Goal: Obtain resource: Obtain resource

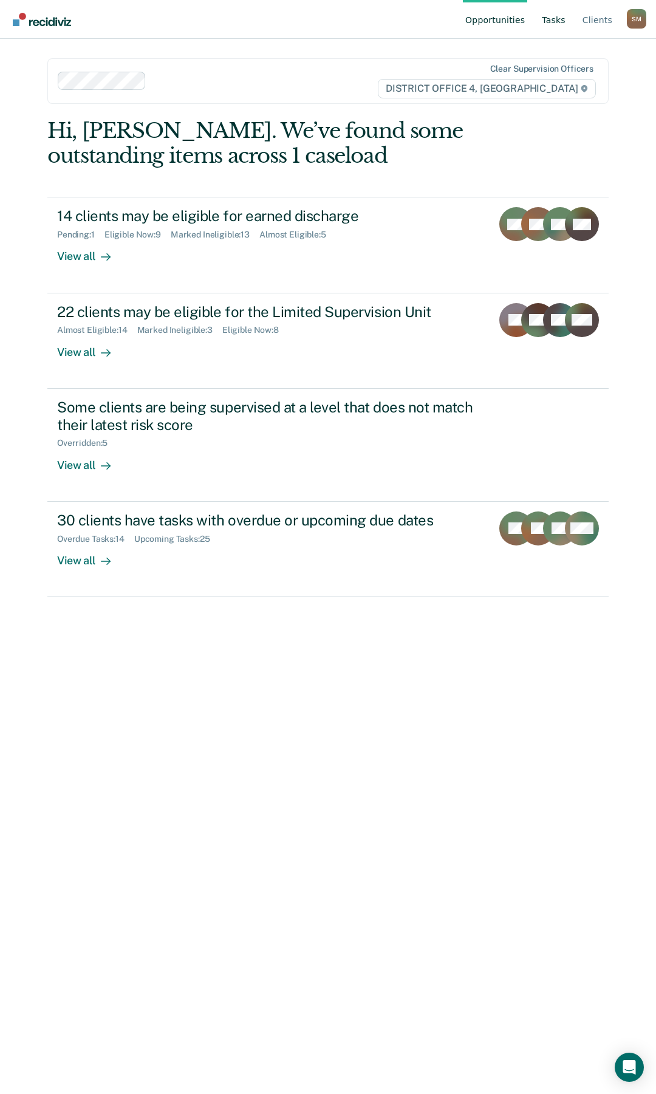
click at [560, 19] on link "Tasks" at bounding box center [554, 19] width 29 height 39
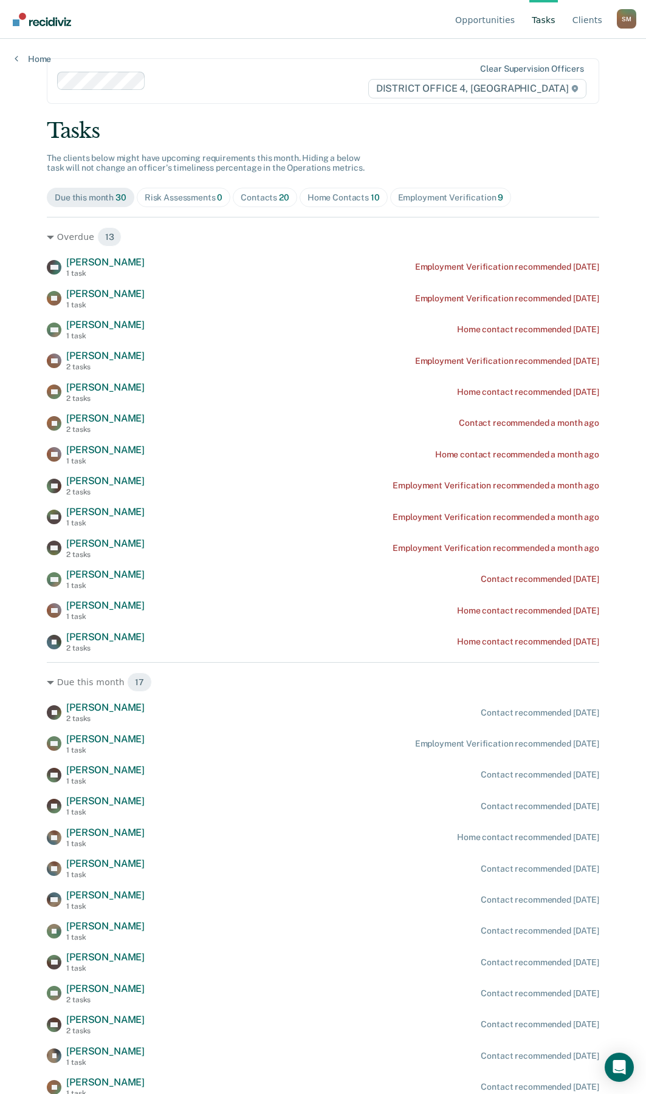
click at [327, 198] on div "Home Contacts 10" at bounding box center [343, 198] width 72 height 10
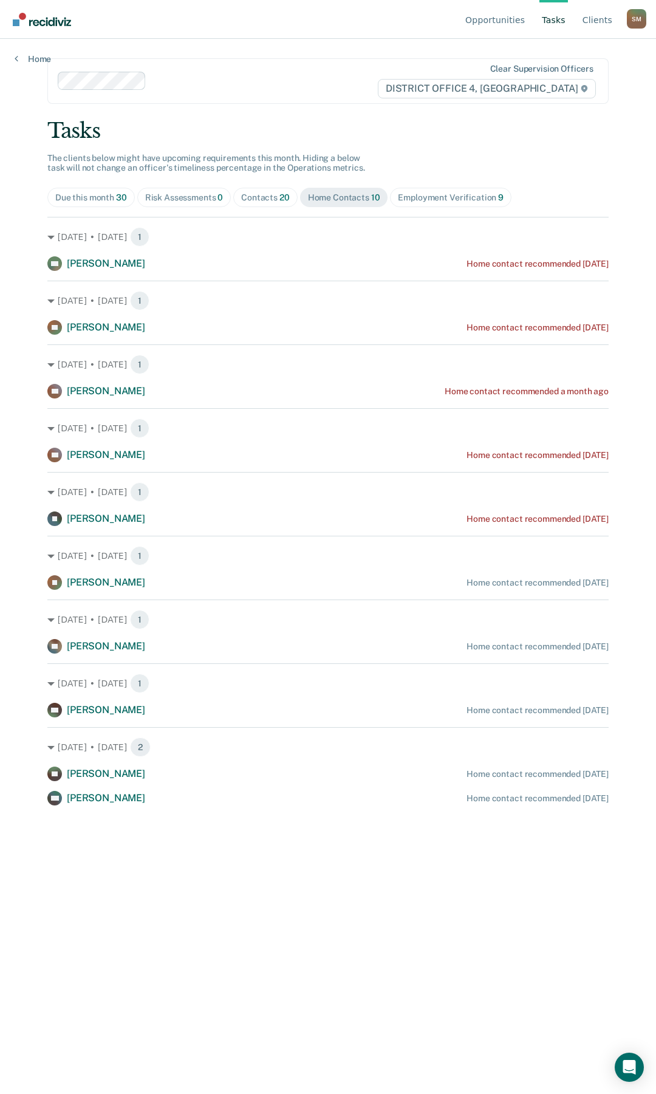
click at [272, 197] on div "Contacts 20" at bounding box center [265, 198] width 49 height 10
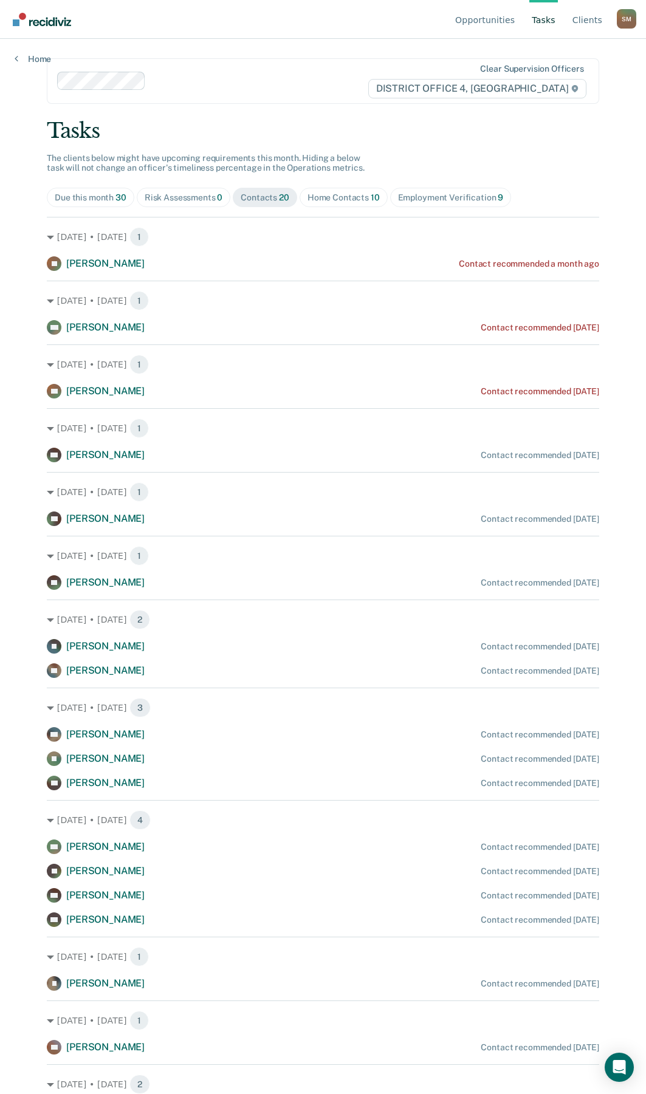
click at [179, 199] on div "Risk Assessments 0" at bounding box center [184, 198] width 78 height 10
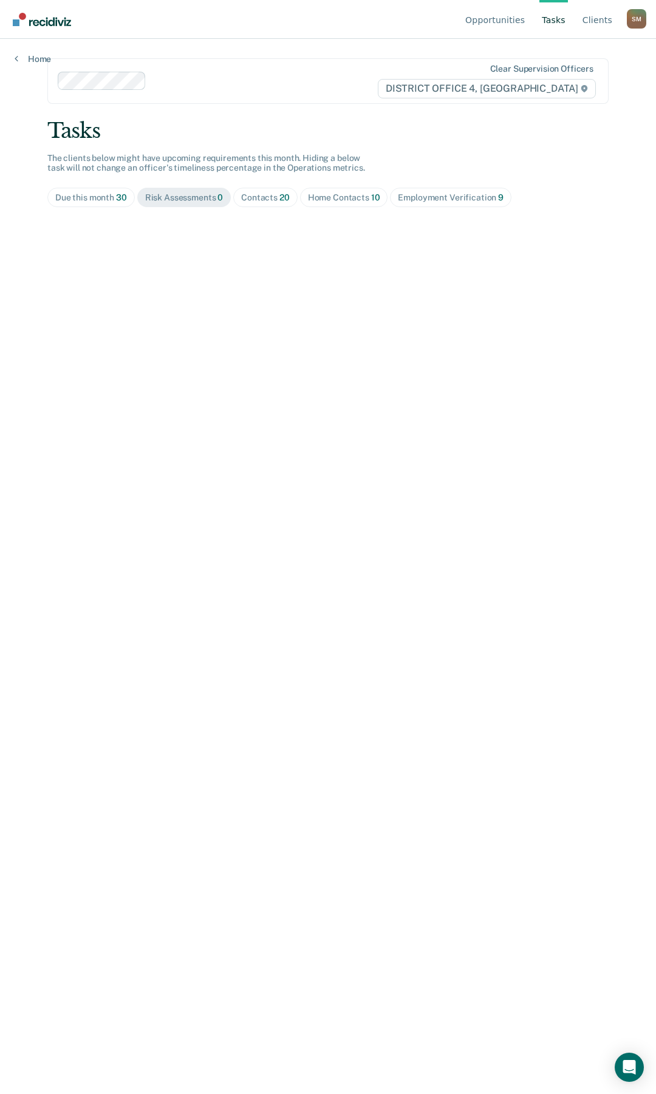
click at [262, 195] on div "Contacts 20" at bounding box center [265, 198] width 49 height 10
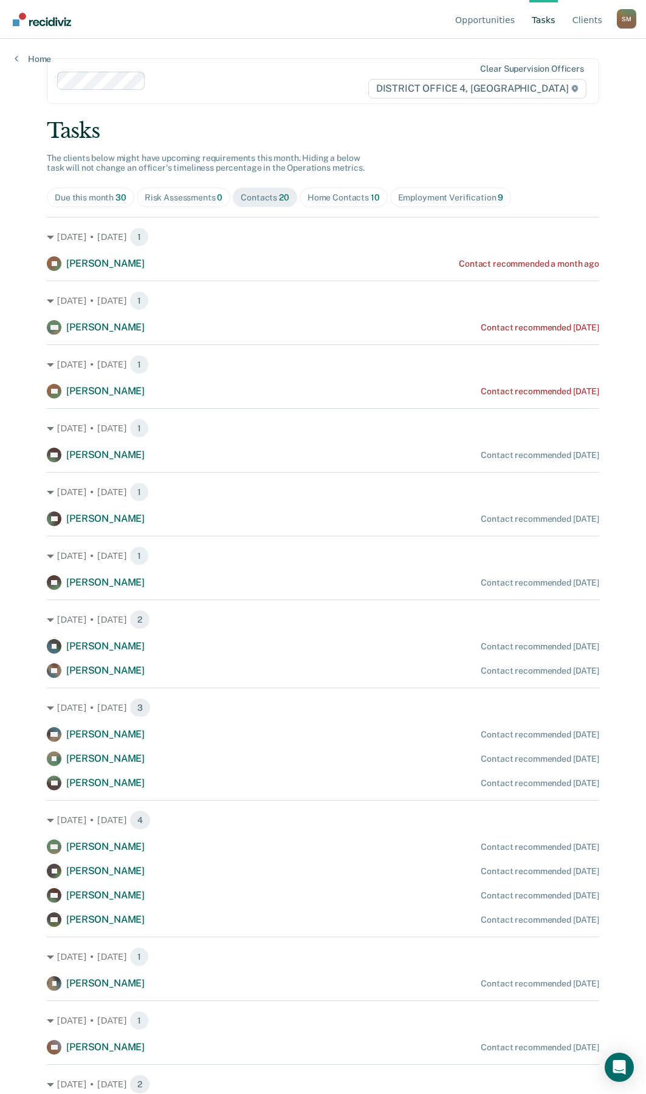
click at [338, 197] on div "Home Contacts 10" at bounding box center [343, 198] width 72 height 10
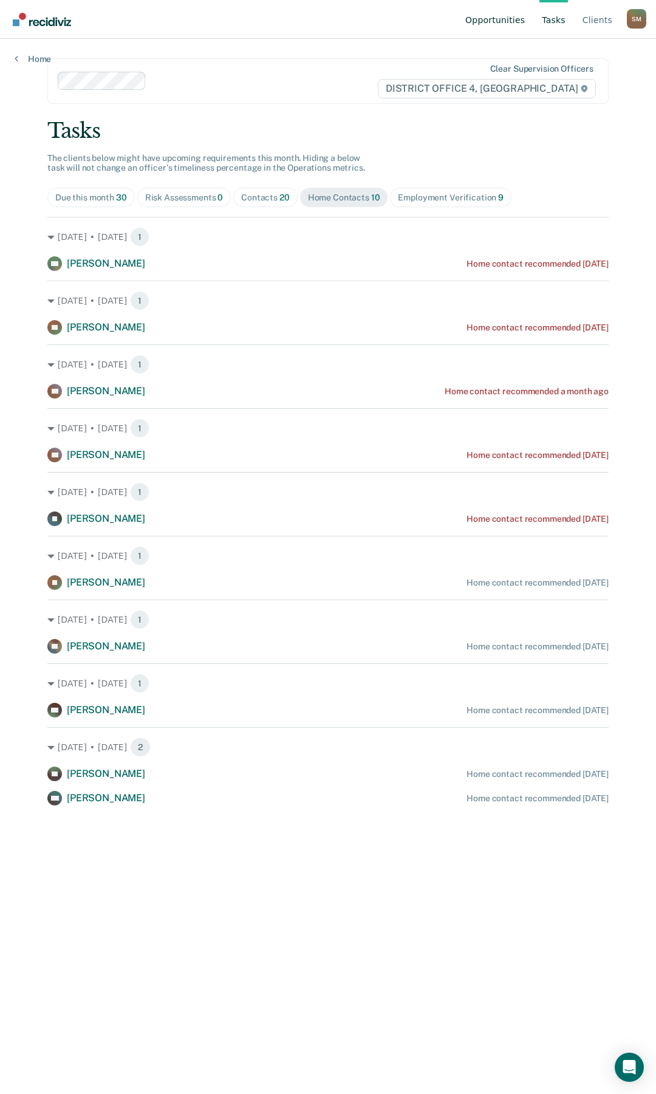
click at [492, 20] on link "Opportunities" at bounding box center [495, 19] width 64 height 39
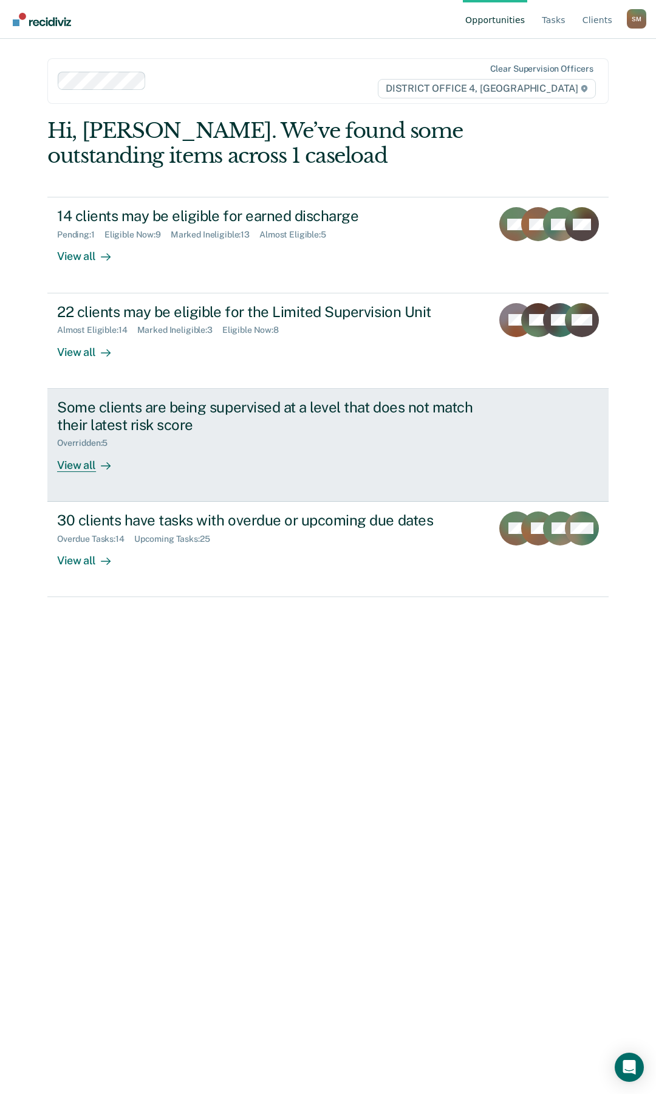
click at [157, 410] on div "Some clients are being supervised at a level that does not match their latest r…" at bounding box center [270, 416] width 427 height 35
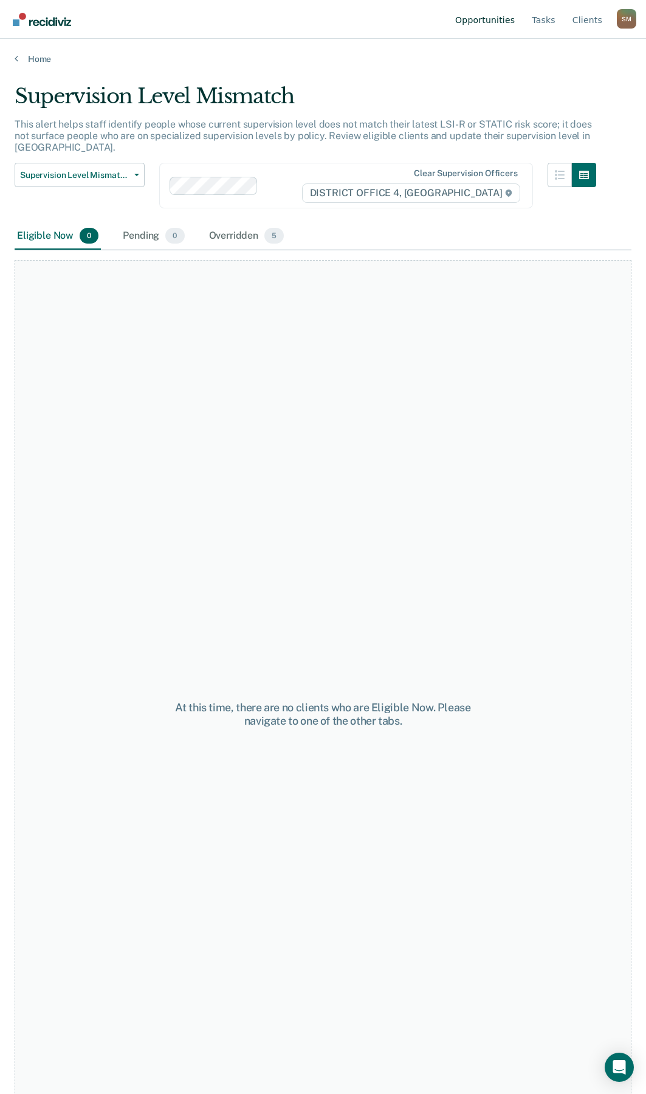
click at [470, 25] on link "Opportunities" at bounding box center [485, 19] width 64 height 39
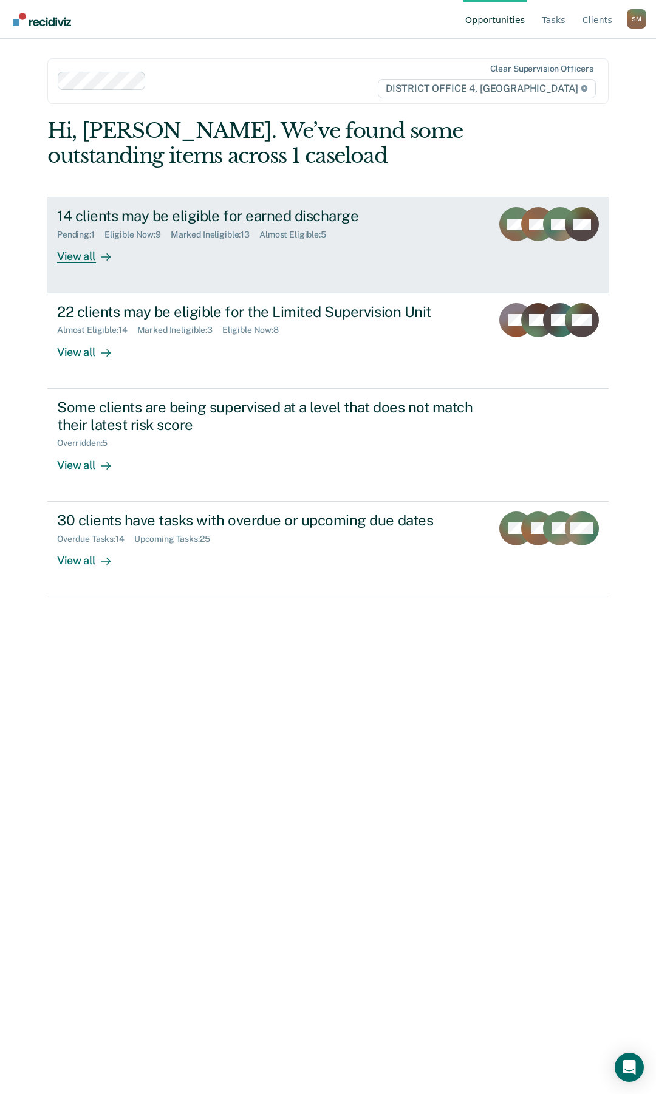
click at [219, 216] on div "14 clients may be eligible for earned discharge" at bounding box center [269, 216] width 425 height 18
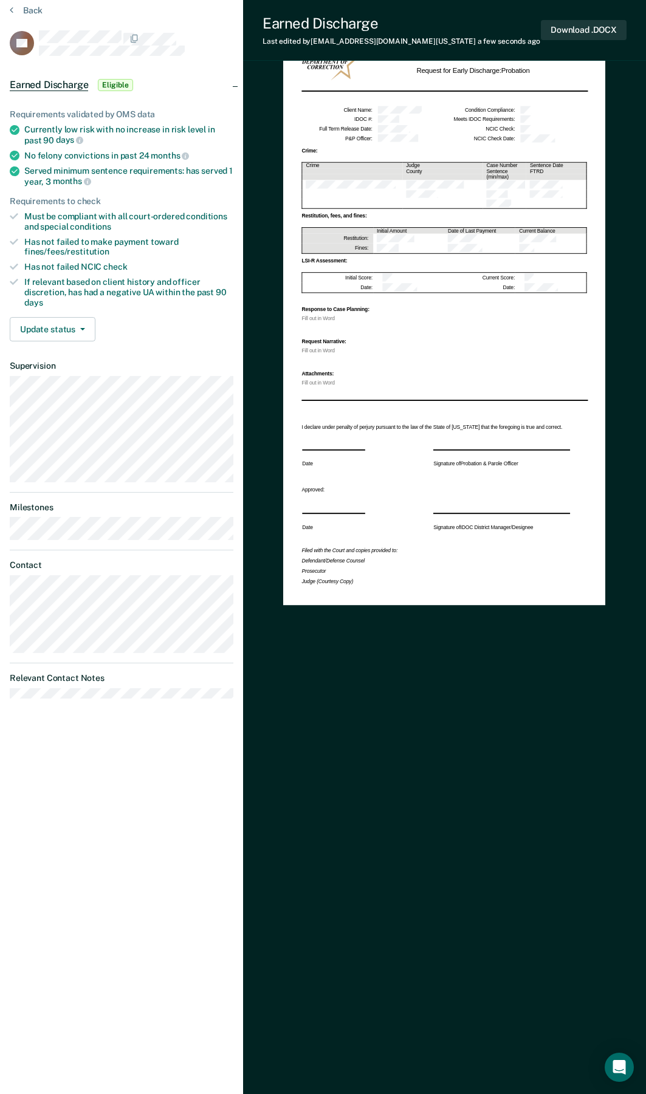
scroll to position [56, 0]
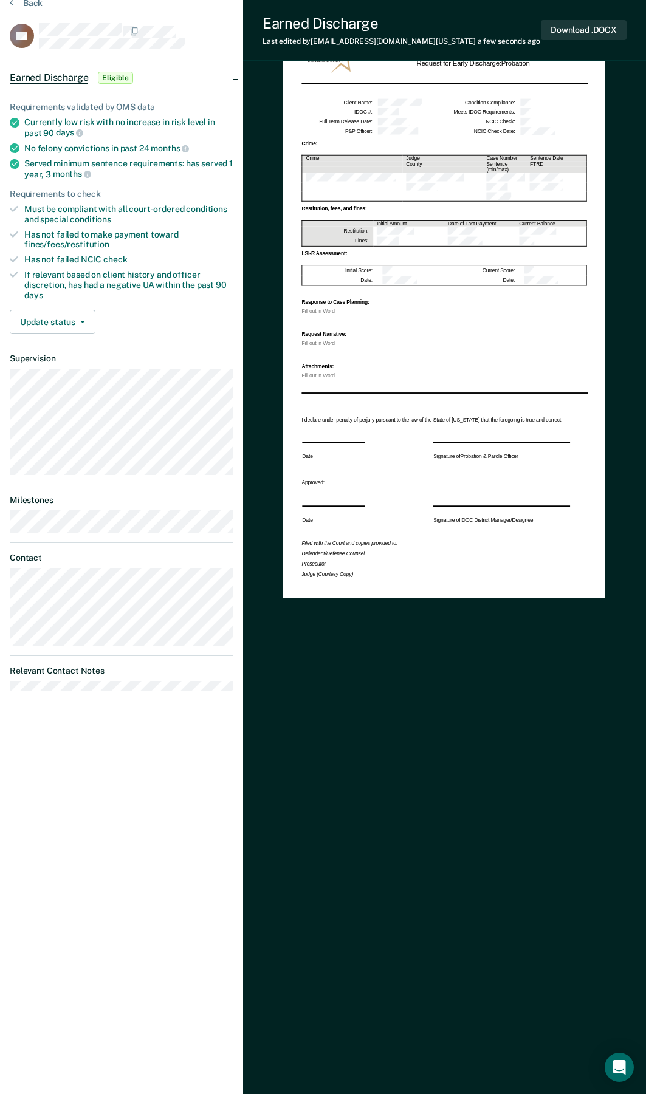
click at [325, 309] on div "Fill out in Word" at bounding box center [444, 311] width 285 height 5
click at [338, 309] on div "Fill out in Word" at bounding box center [444, 311] width 285 height 5
click at [570, 28] on button "Download .DOCX" at bounding box center [584, 30] width 86 height 20
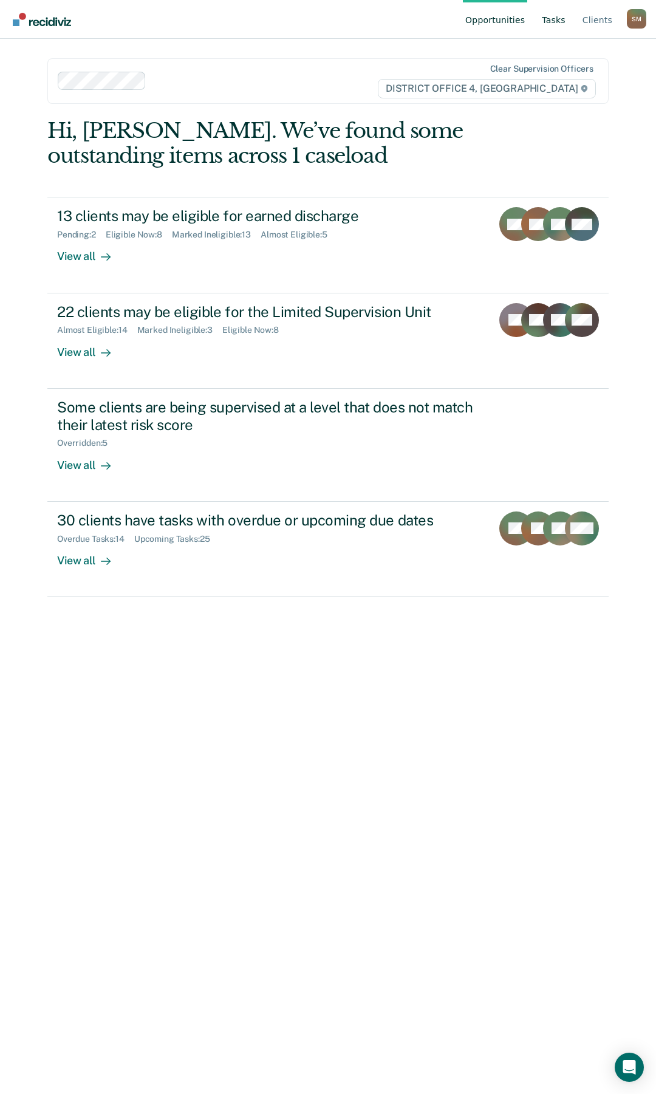
click at [563, 18] on link "Tasks" at bounding box center [554, 19] width 29 height 39
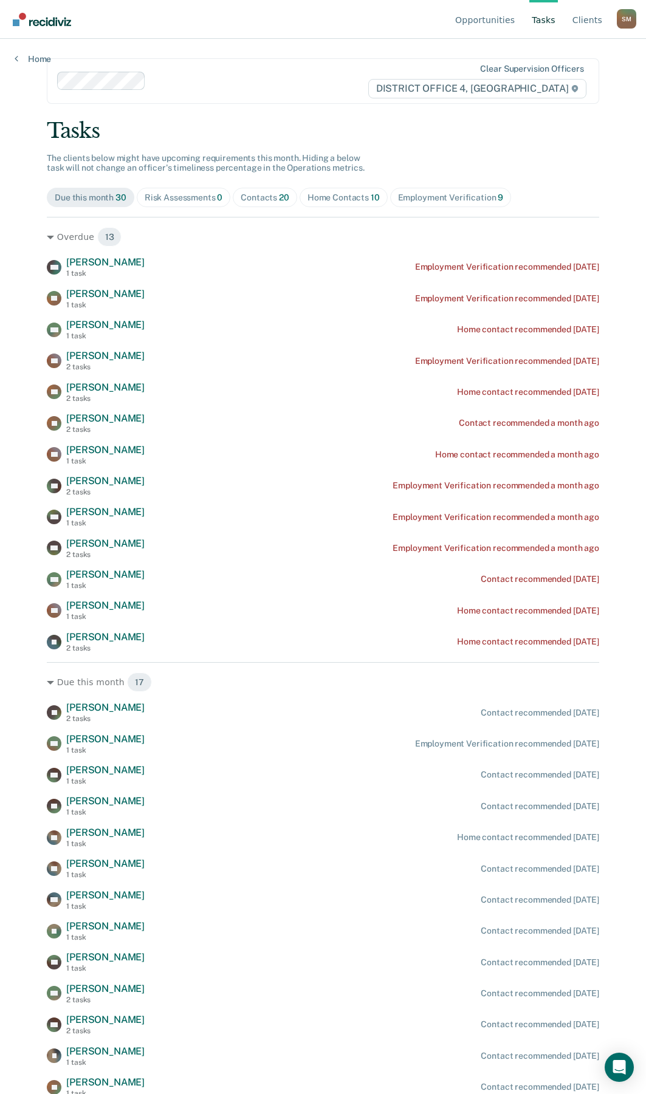
click at [552, 21] on link "Tasks" at bounding box center [543, 19] width 29 height 39
drag, startPoint x: 197, startPoint y: 202, endPoint x: 218, endPoint y: 201, distance: 21.3
click at [198, 202] on div "Risk Assessments 0" at bounding box center [184, 198] width 78 height 10
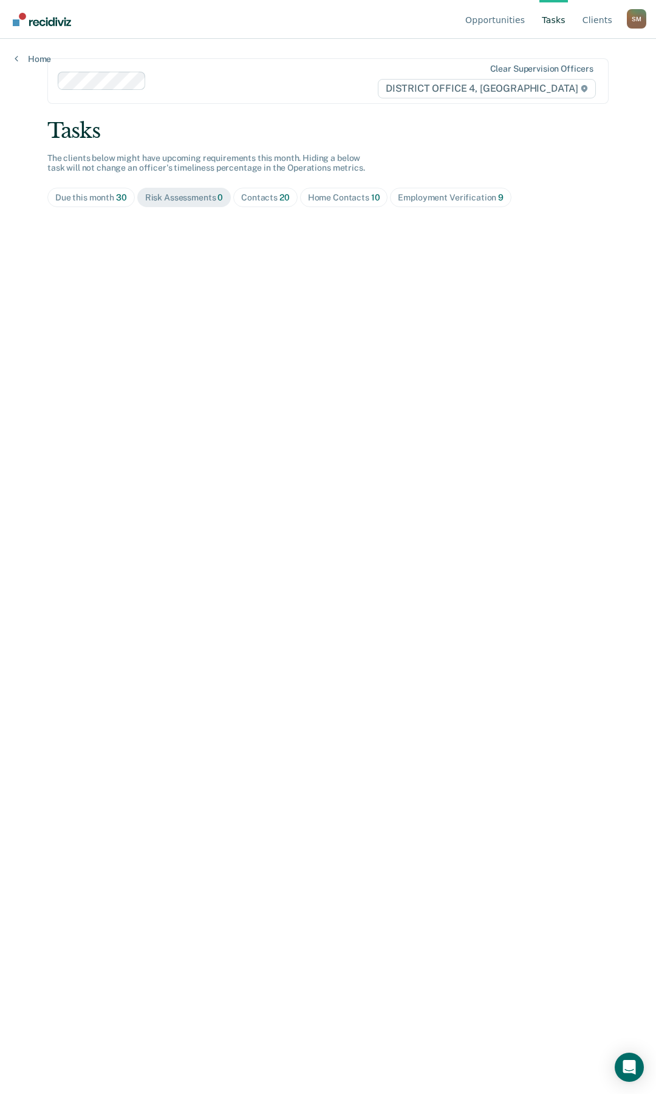
click at [262, 199] on div "Contacts 20" at bounding box center [265, 198] width 49 height 10
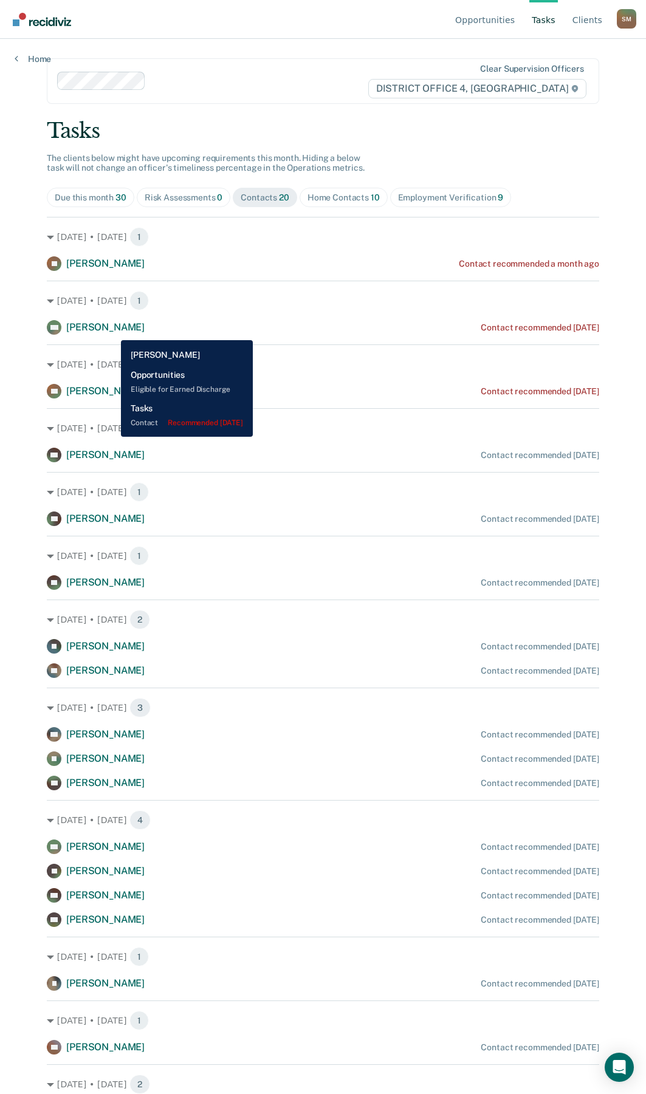
click at [112, 331] on span "[PERSON_NAME]" at bounding box center [105, 327] width 78 height 12
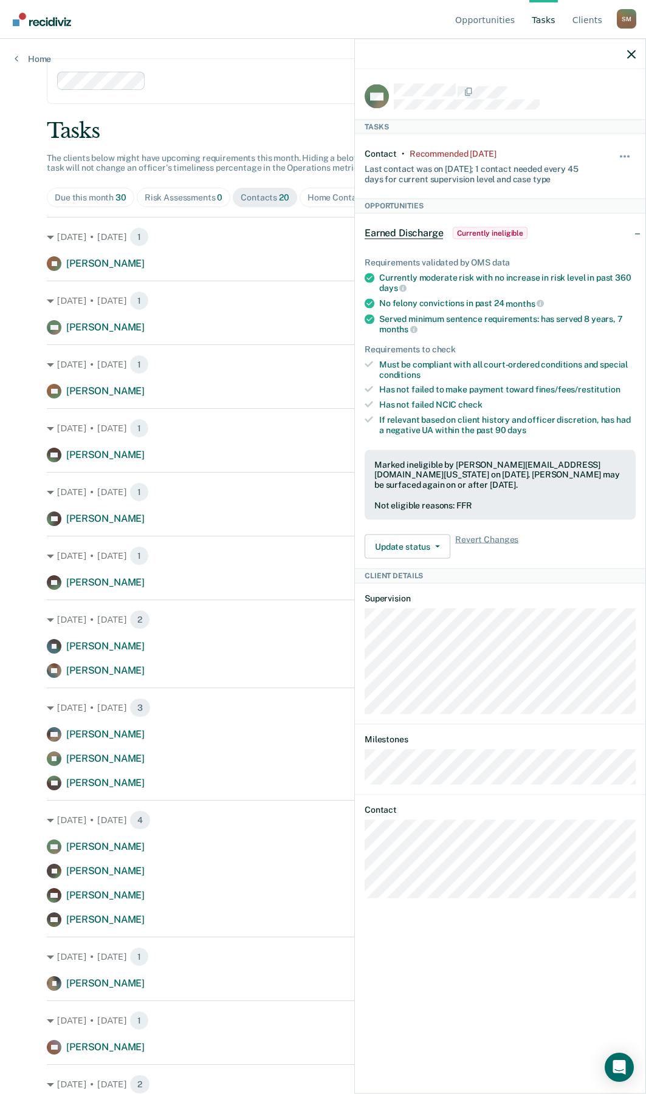
click at [204, 377] on div "[DATE] • [DATE] 1 YR [PERSON_NAME] Contact recommended [DATE]" at bounding box center [323, 372] width 552 height 54
click at [634, 54] on icon "button" at bounding box center [631, 54] width 9 height 9
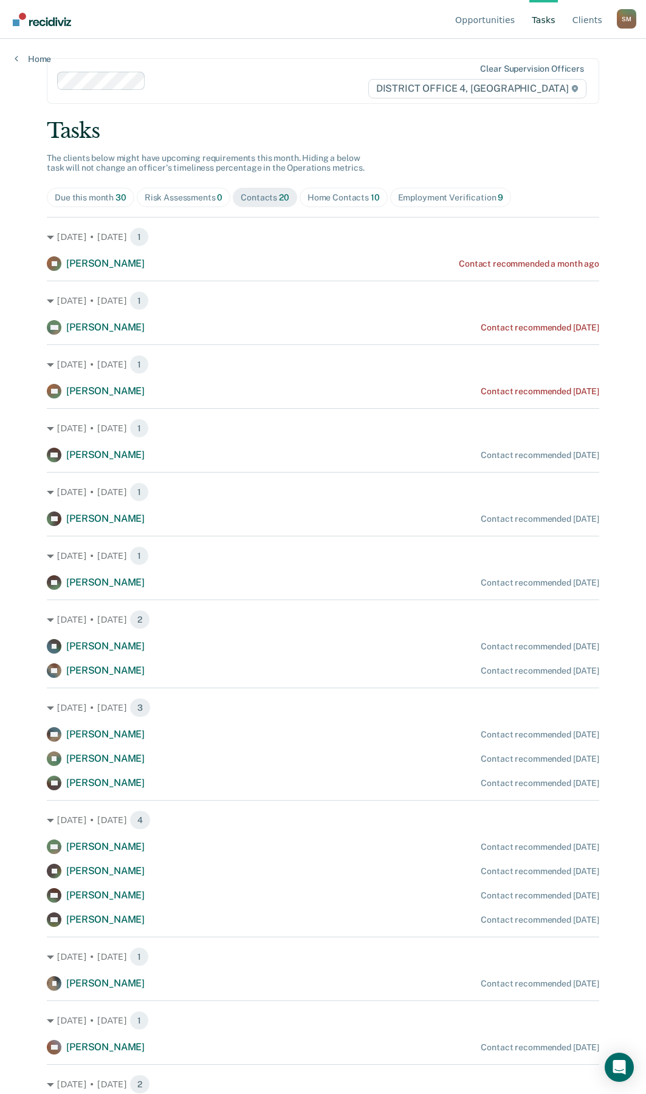
click at [329, 196] on div "Home Contacts 10" at bounding box center [343, 198] width 72 height 10
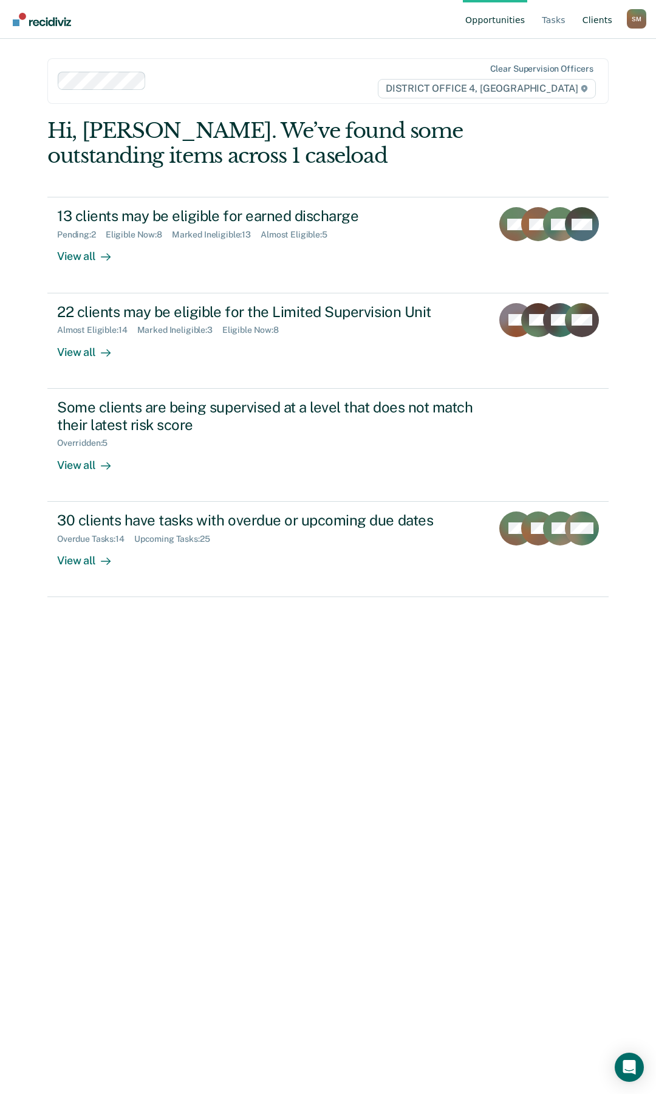
click at [608, 19] on link "Client s" at bounding box center [597, 19] width 35 height 39
